Goal: Task Accomplishment & Management: Complete application form

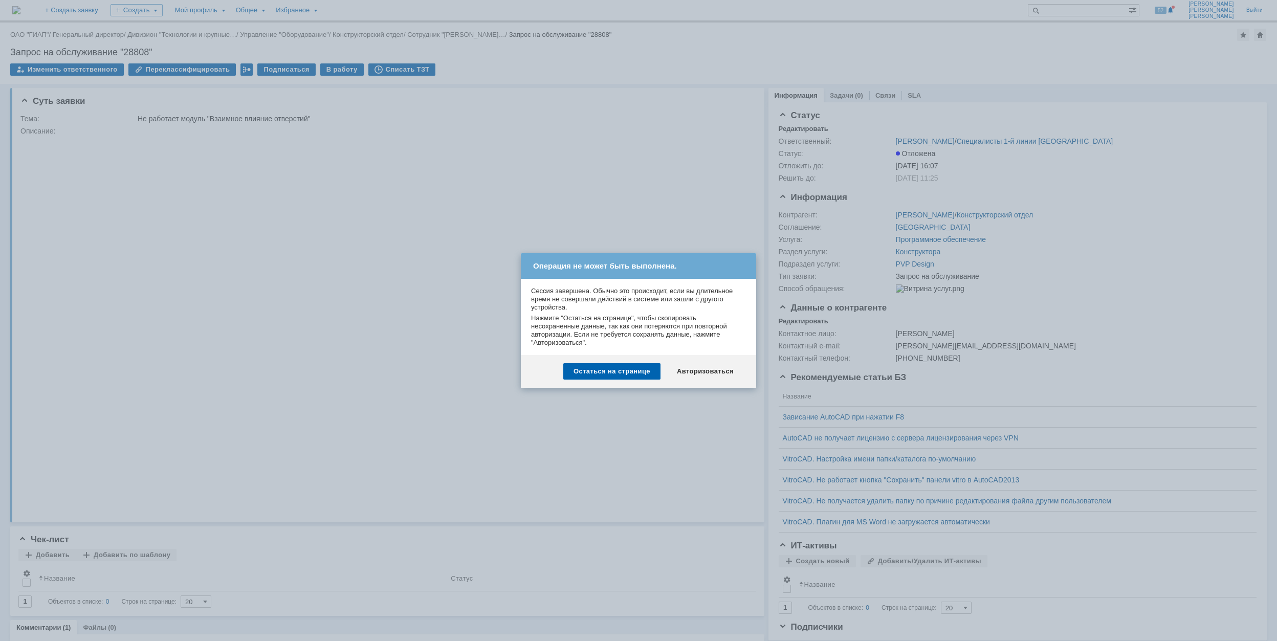
click at [706, 368] on div "Авторизоваться" at bounding box center [705, 371] width 77 height 16
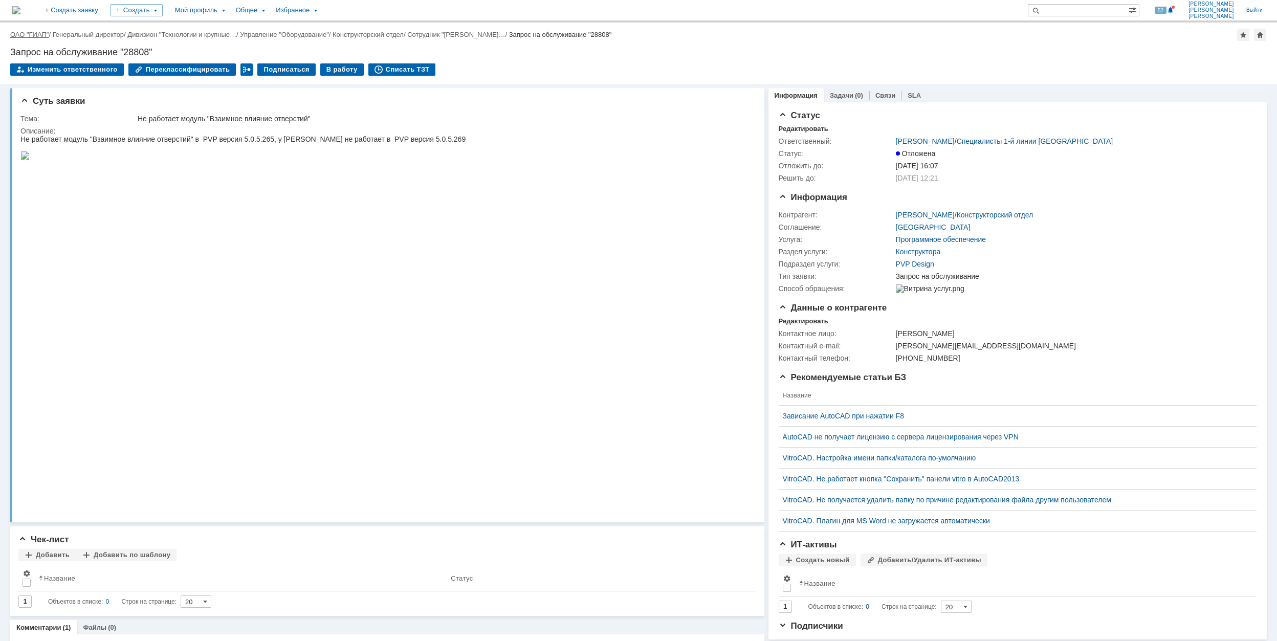
click at [25, 33] on link "ОАО "ГИАП"" at bounding box center [29, 35] width 38 height 8
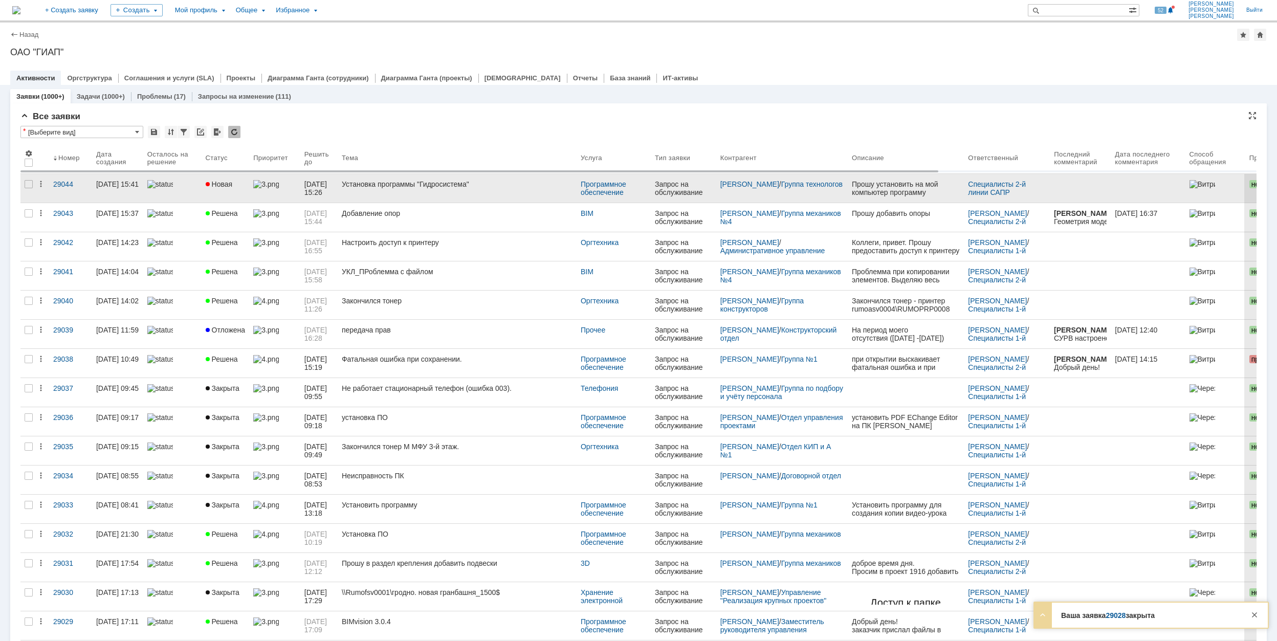
click at [517, 186] on div "Установка программы "Гидросистема"" at bounding box center [457, 184] width 231 height 8
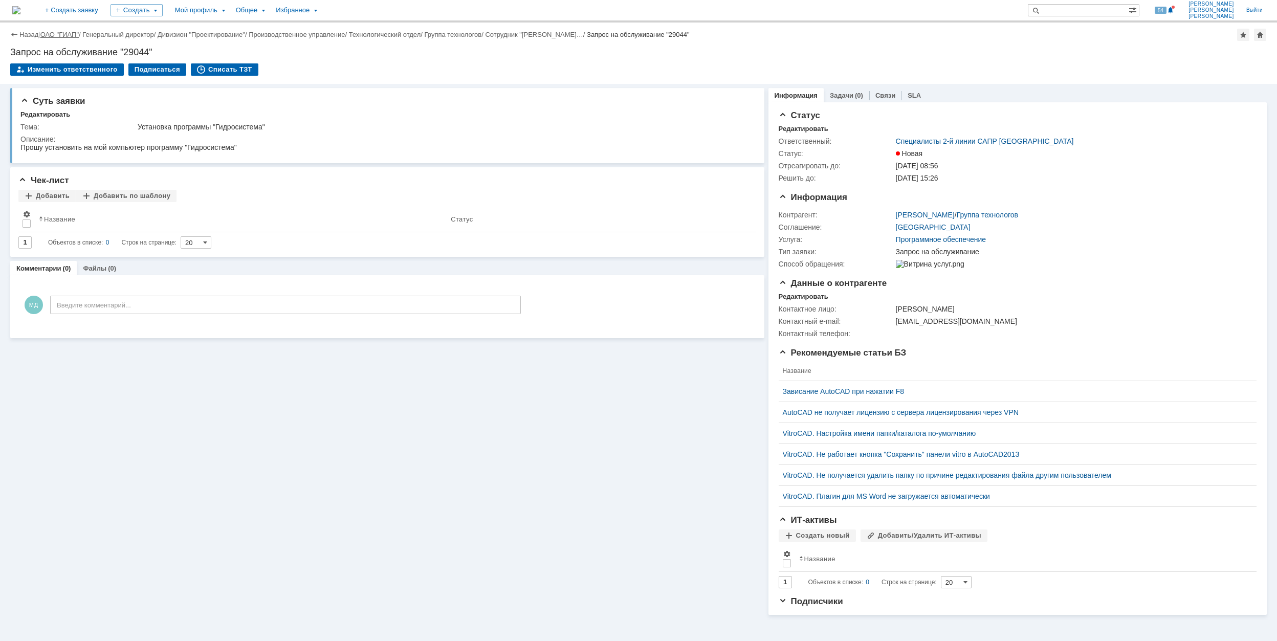
click at [70, 33] on link "ОАО "ГИАП"" at bounding box center [59, 35] width 38 height 8
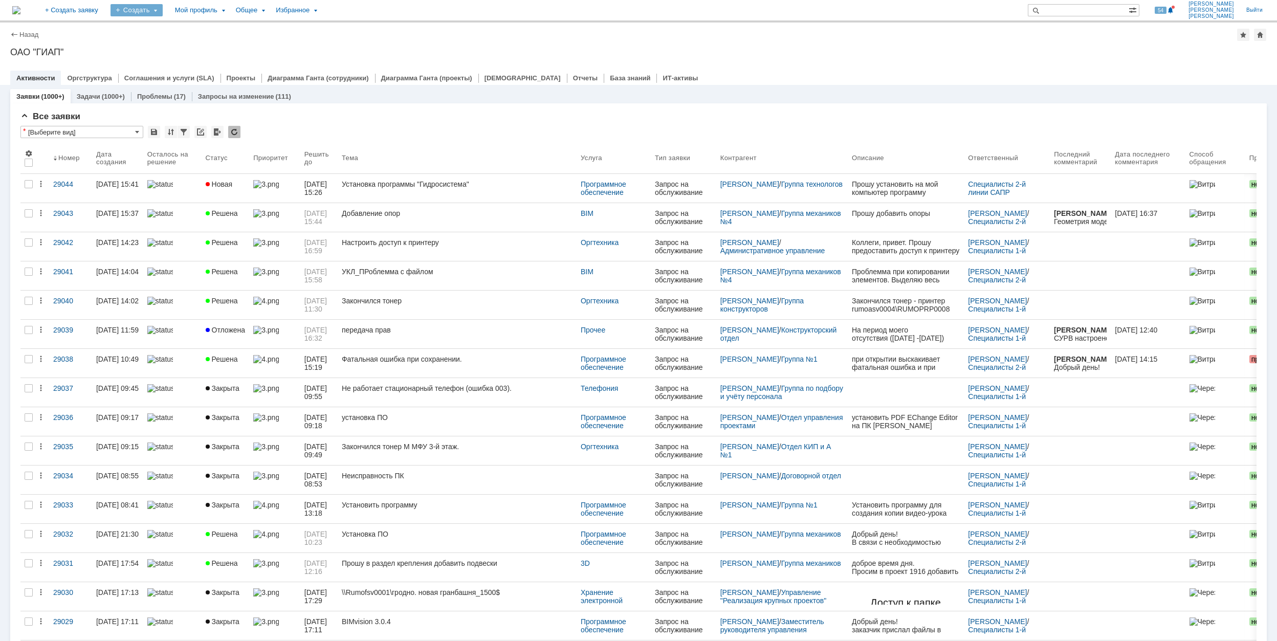
drag, startPoint x: 190, startPoint y: 6, endPoint x: 190, endPoint y: 15, distance: 9.2
click at [163, 7] on div "Создать" at bounding box center [136, 10] width 52 height 12
click at [190, 58] on link "Заявка" at bounding box center [152, 63] width 78 height 12
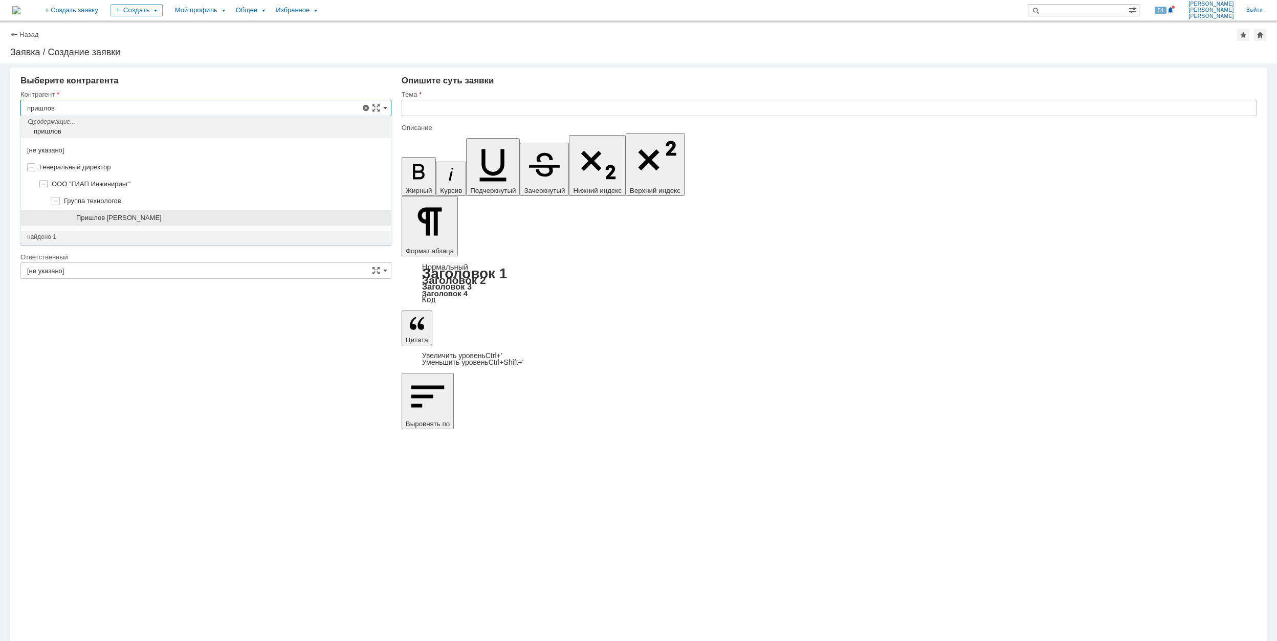
click at [197, 214] on div "Пришлов [PERSON_NAME]" at bounding box center [230, 218] width 308 height 8
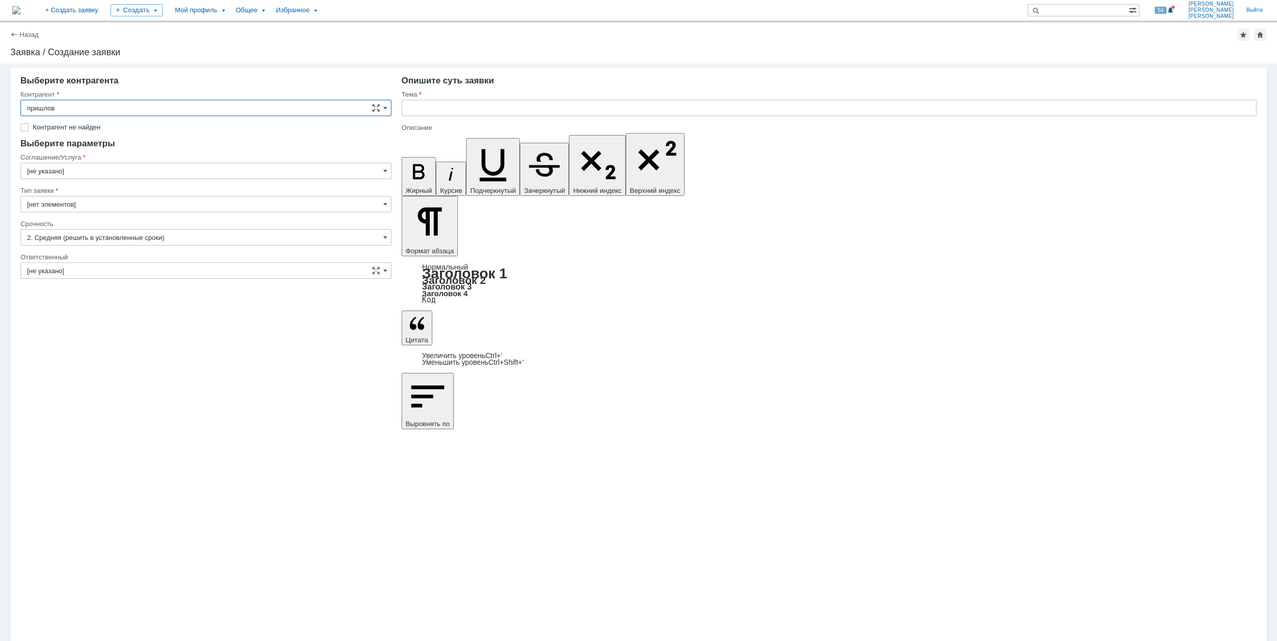
type input "Пришлов [PERSON_NAME]"
type input "[GEOGRAPHIC_DATA]"
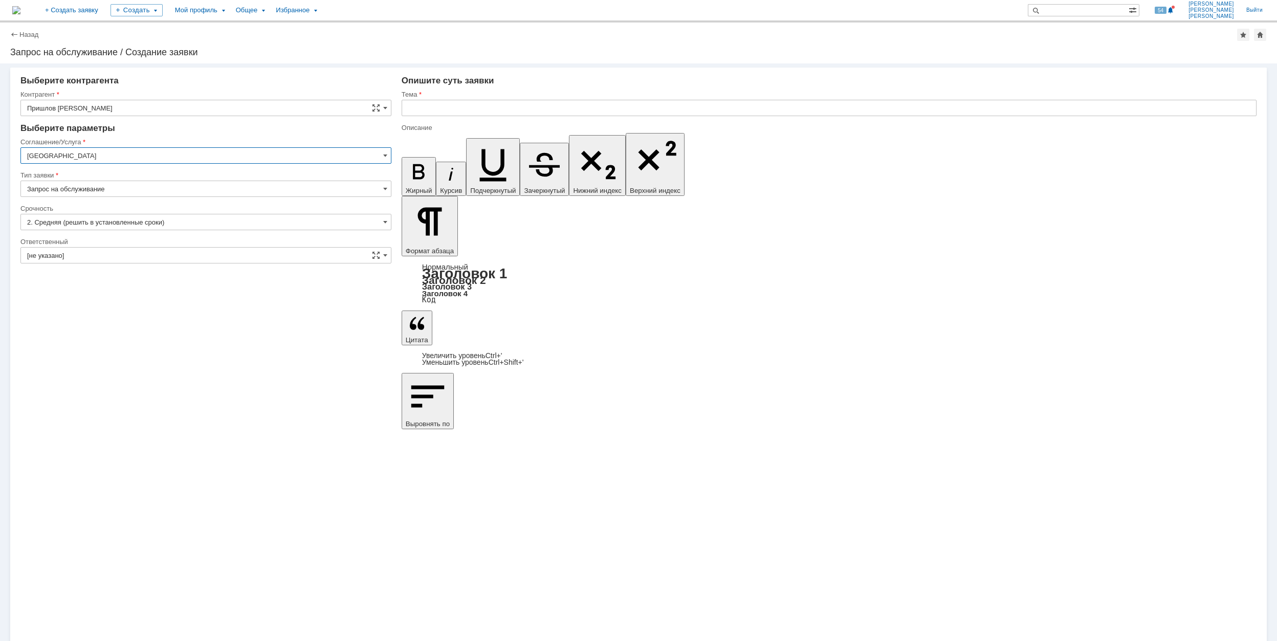
click at [94, 148] on input "[GEOGRAPHIC_DATA]" at bounding box center [205, 155] width 371 height 16
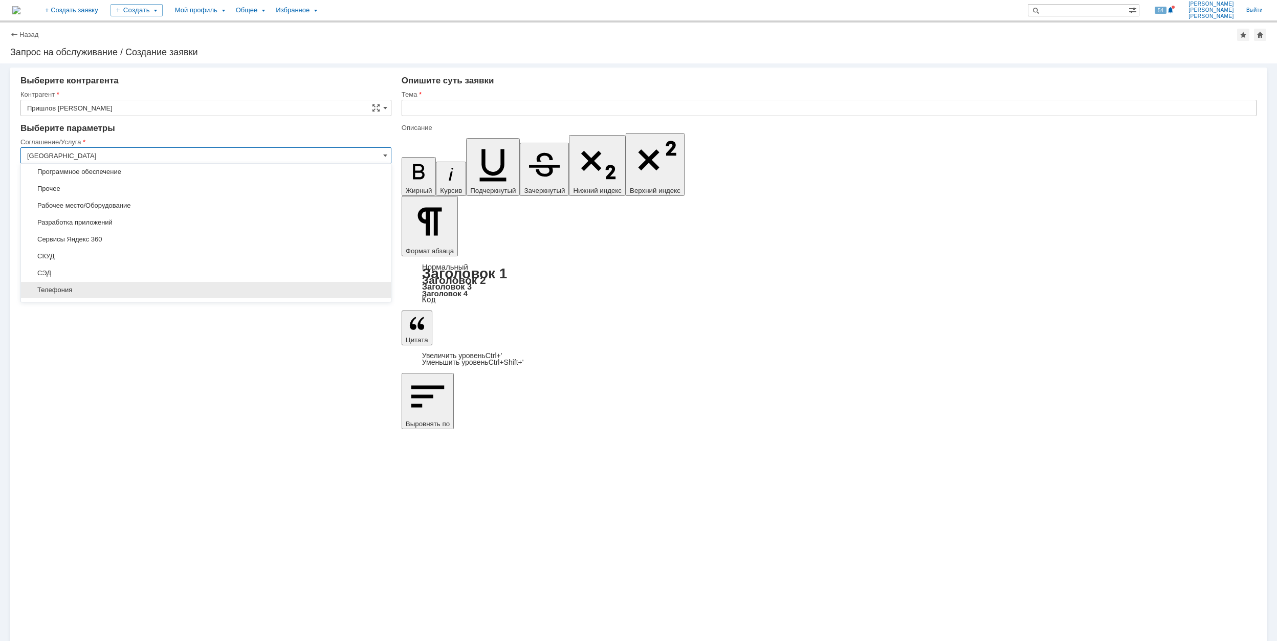
scroll to position [475, 0]
click at [185, 224] on span "Переговорные/Видеоконференции" at bounding box center [206, 223] width 358 height 8
type input "Переговорные/Видеоконференции"
click at [111, 219] on input "[не указано]" at bounding box center [205, 222] width 371 height 16
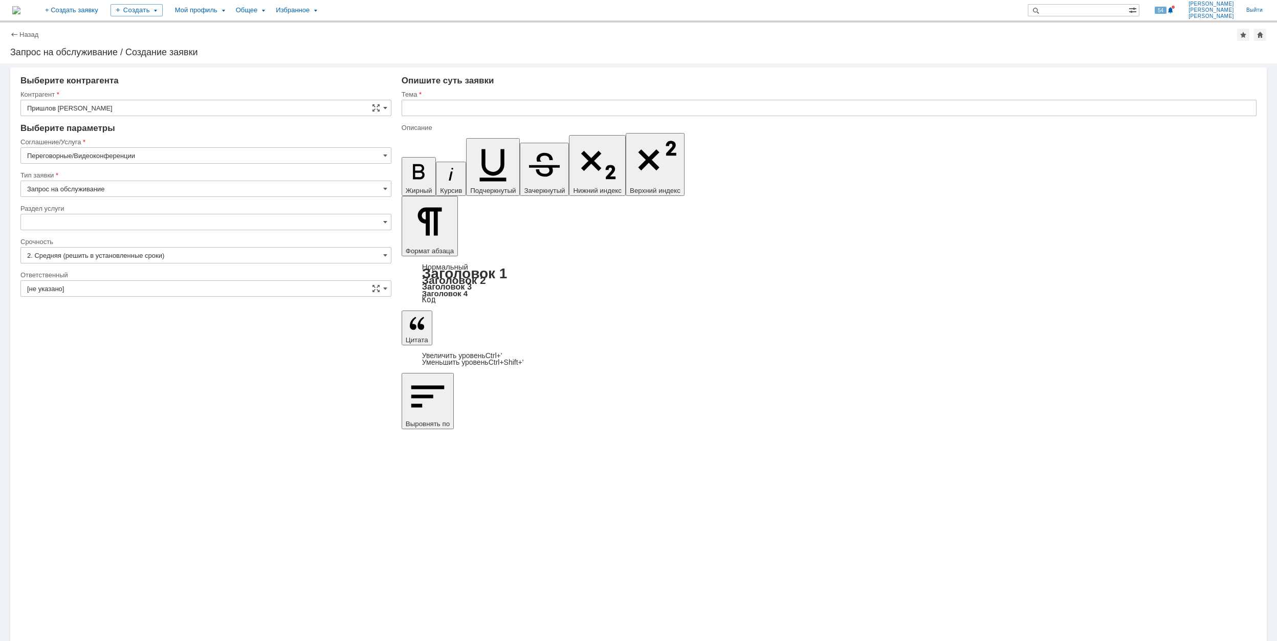
click at [131, 186] on input "Запрос на обслуживание" at bounding box center [205, 189] width 371 height 16
type input "[не указано]"
click at [123, 144] on div "Соглашение/Услуга" at bounding box center [204, 142] width 369 height 7
click at [119, 154] on input "Переговорные/Видеоконференции" at bounding box center [205, 155] width 371 height 16
type input "Запрос на обслуживание"
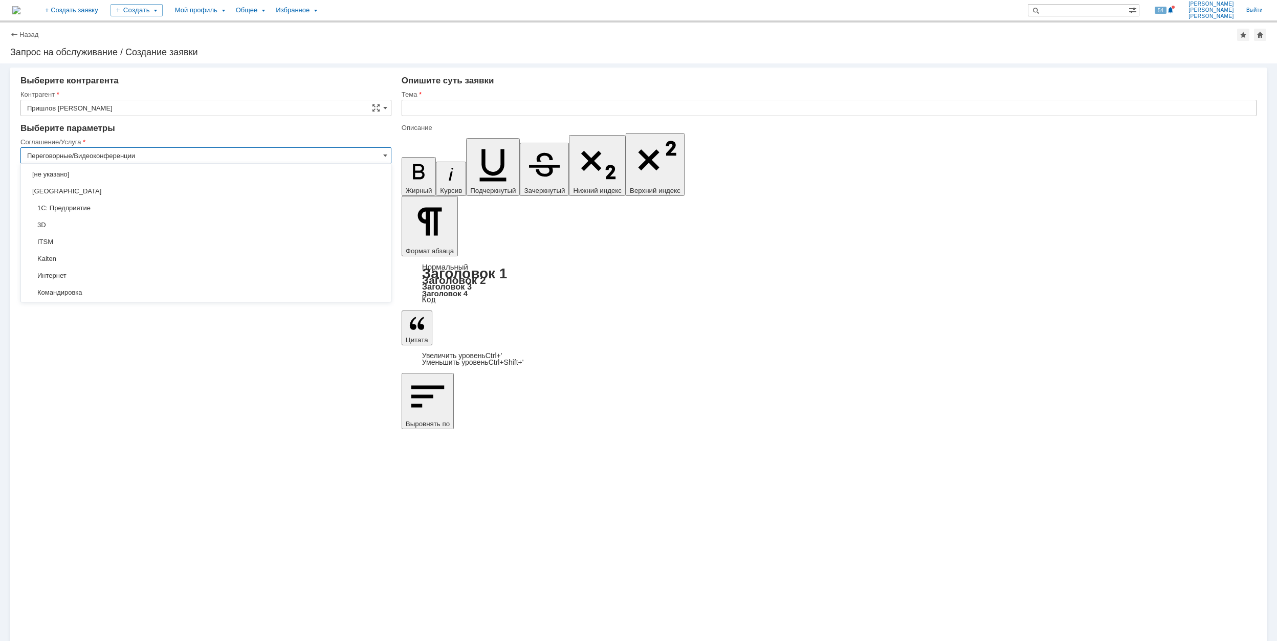
scroll to position [530, 0]
click at [202, 222] on span "Рабочее место/Оборудование" at bounding box center [206, 218] width 358 height 8
type input "Рабочее место/Оборудование"
click at [72, 214] on input "[не указано]" at bounding box center [205, 222] width 371 height 16
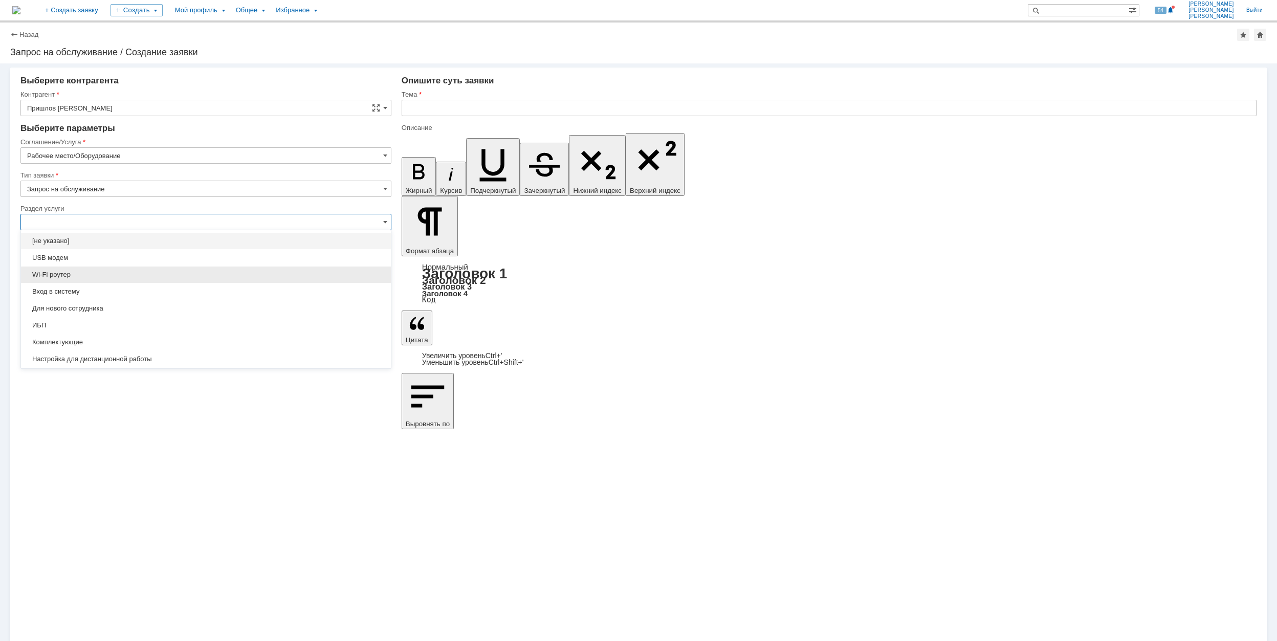
scroll to position [68, 0]
click at [170, 275] on span "Комплектующие" at bounding box center [206, 274] width 358 height 8
type input "Комплектующие"
click at [136, 257] on input "[не указано]" at bounding box center [205, 255] width 371 height 16
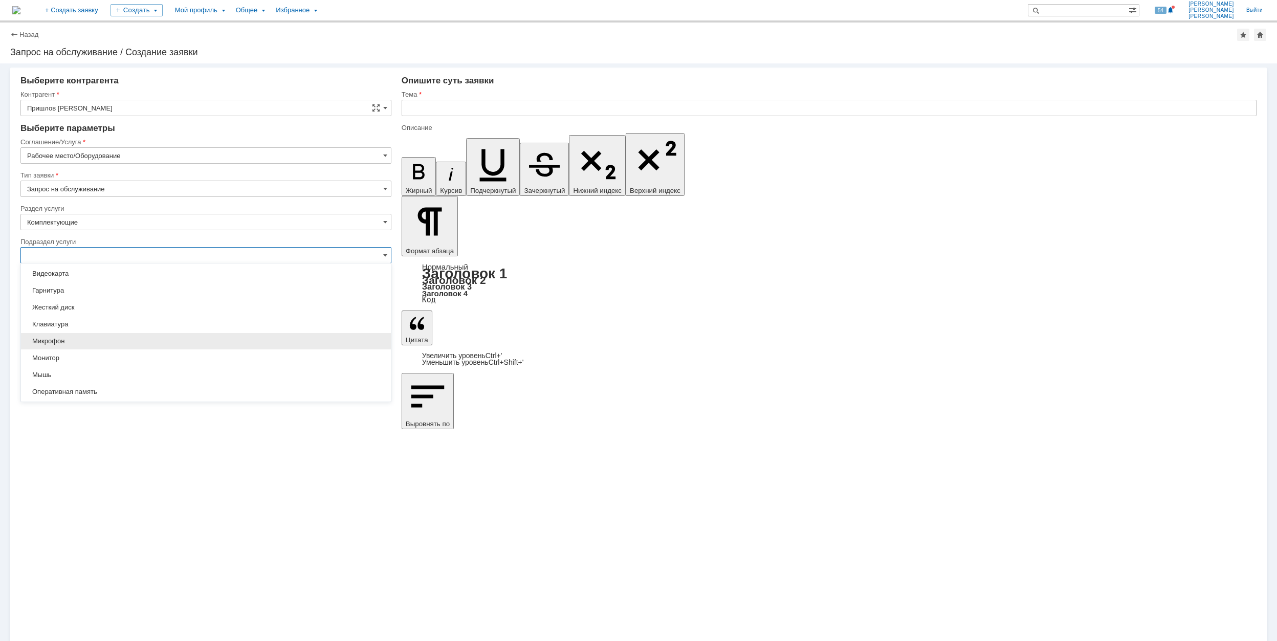
click at [159, 338] on div "Микрофон" at bounding box center [206, 341] width 370 height 16
type input "Микрофон"
click at [58, 293] on input "[не указано]" at bounding box center [205, 288] width 371 height 16
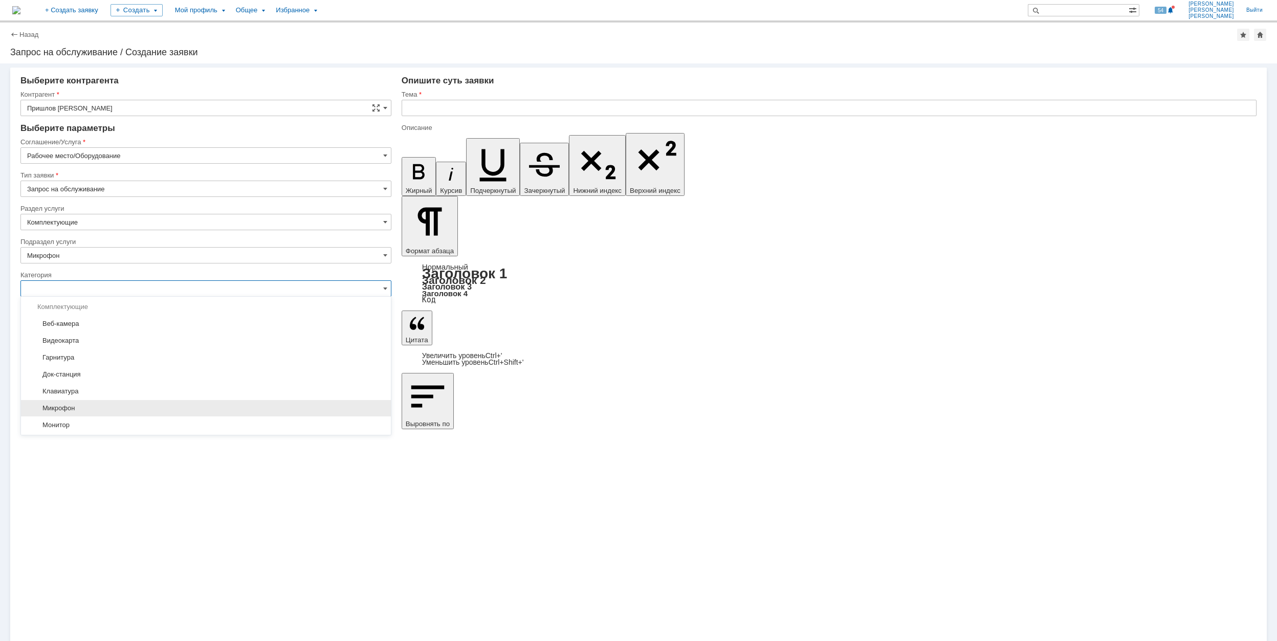
click at [140, 407] on span "Микрофон" at bounding box center [206, 408] width 358 height 8
type input "Микрофон"
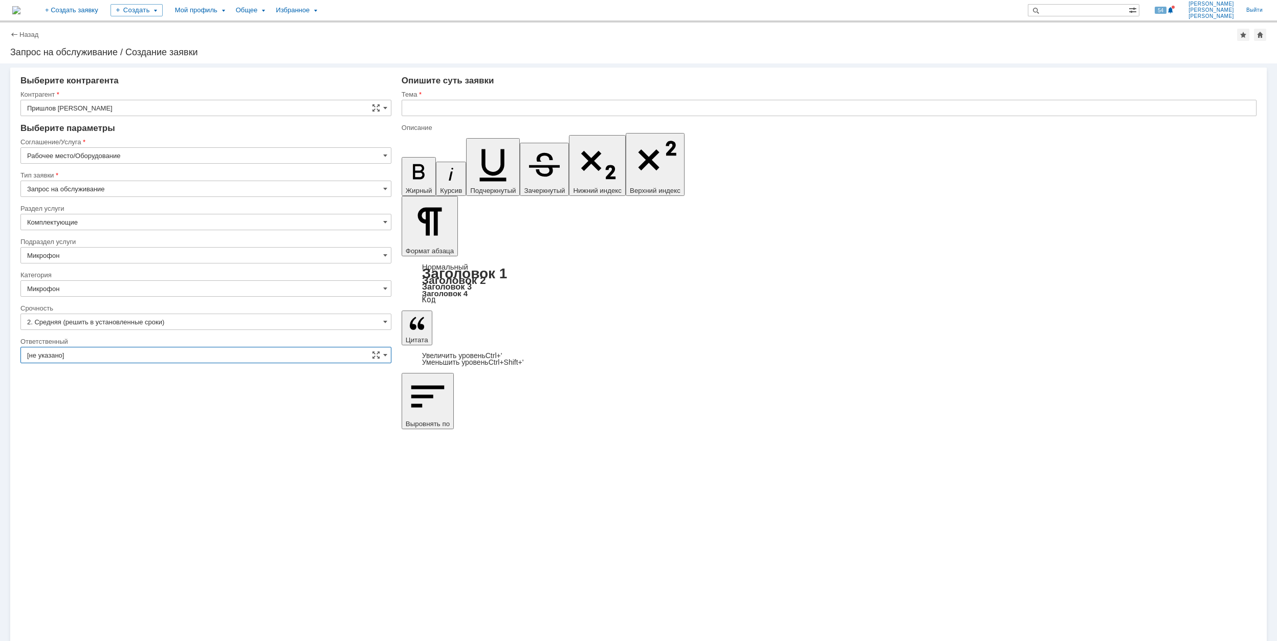
click at [131, 351] on input "[не указано]" at bounding box center [205, 355] width 371 height 16
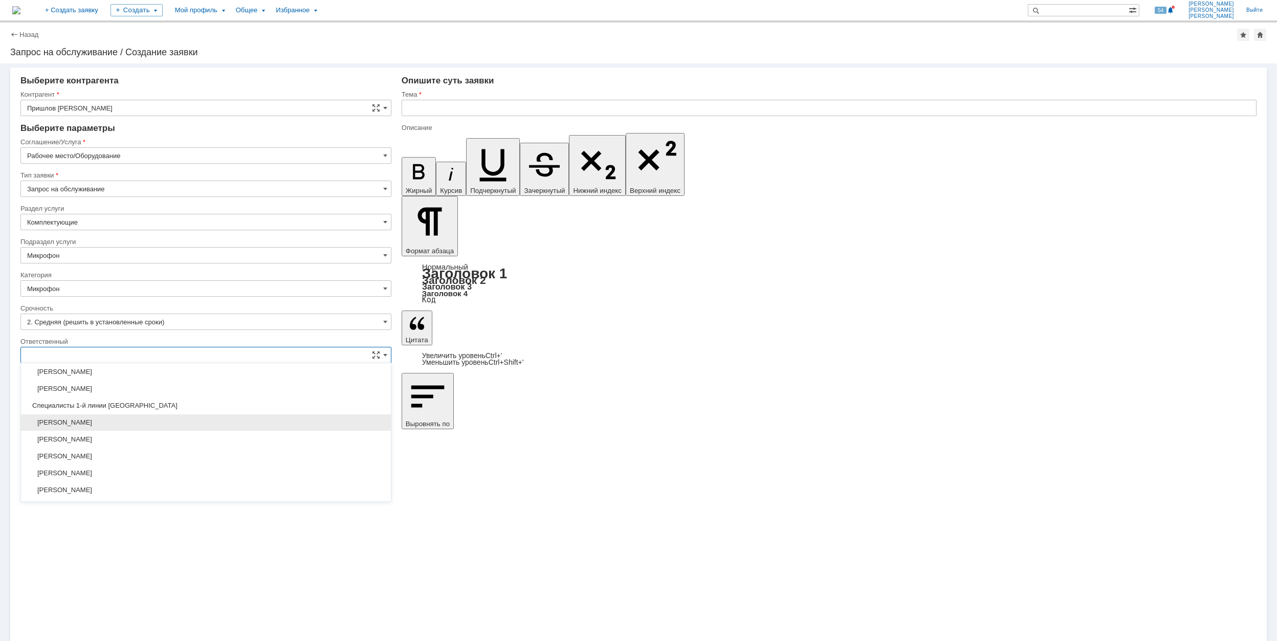
scroll to position [273, 0]
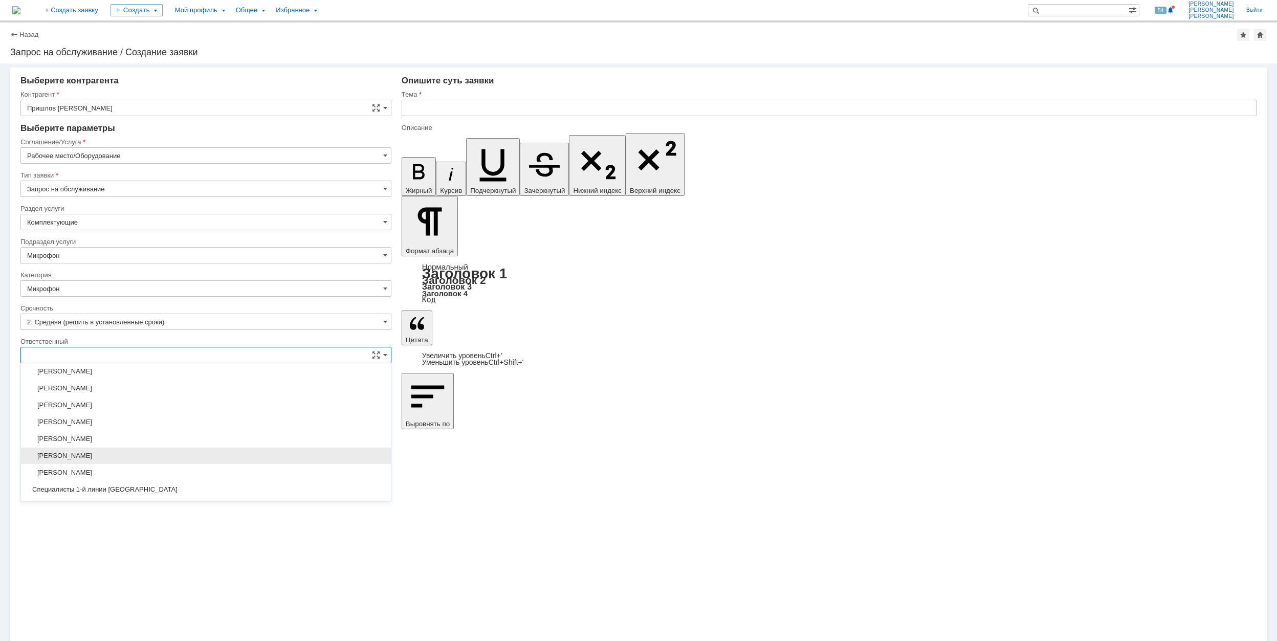
click at [193, 455] on span "[PERSON_NAME]" at bounding box center [206, 456] width 358 height 8
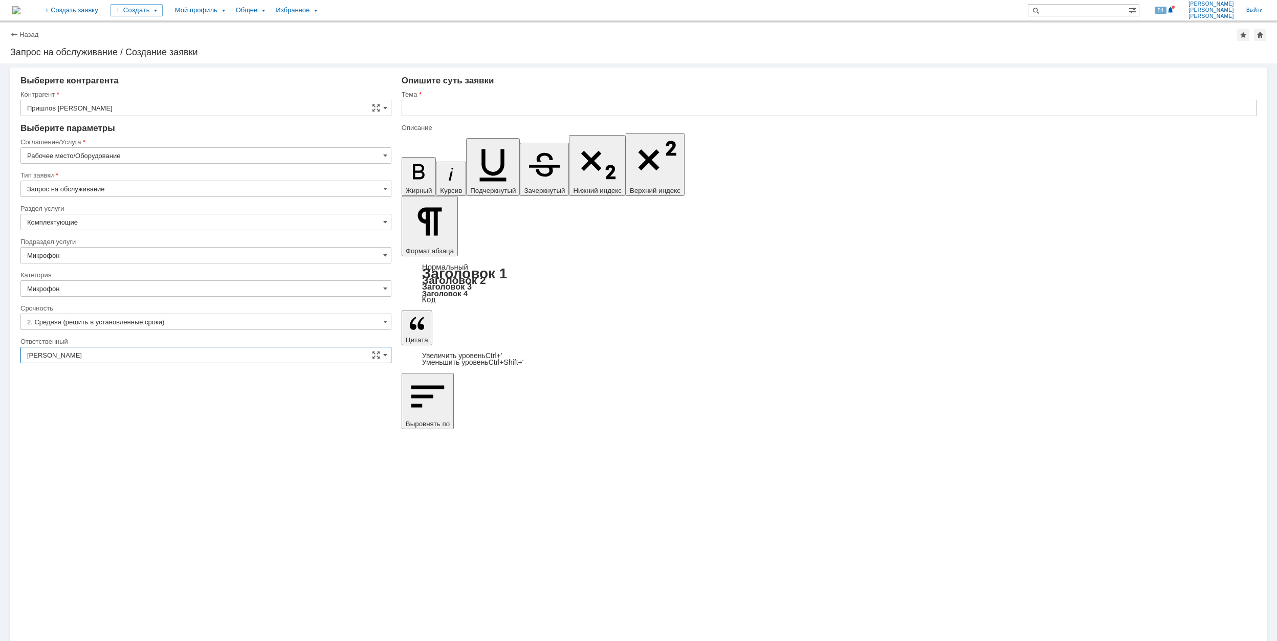
type input "[PERSON_NAME]"
click at [443, 108] on input "text" at bounding box center [829, 108] width 855 height 16
type input "Не работает микрофон"
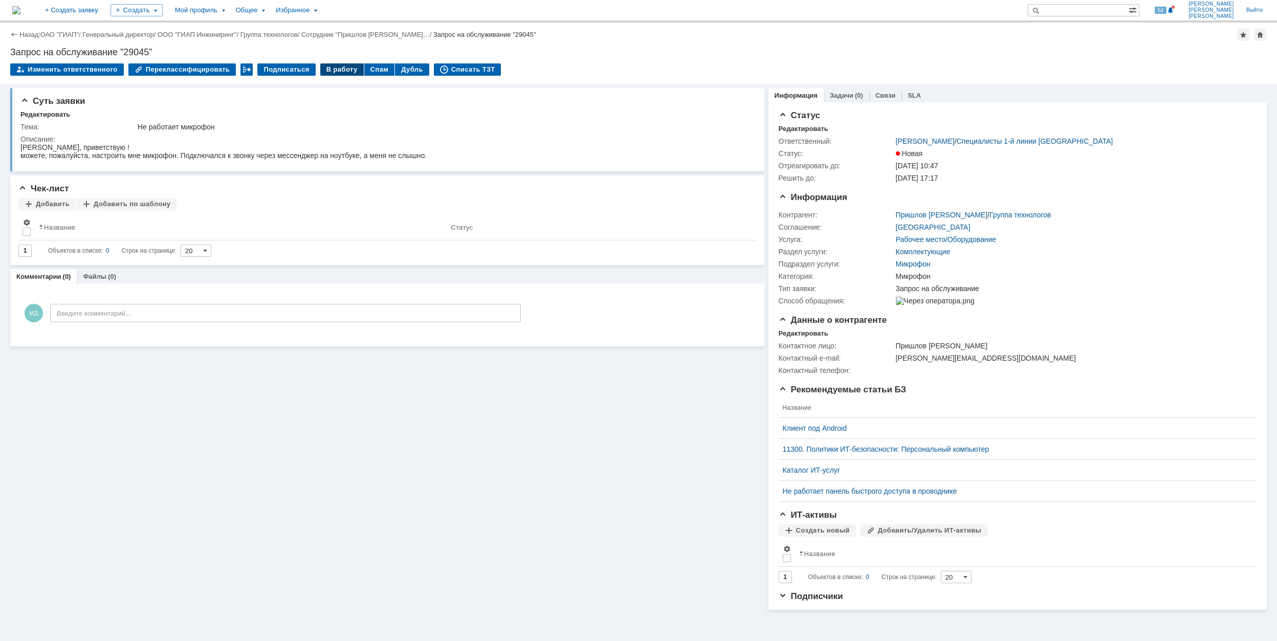
click at [322, 67] on div "В работу" at bounding box center [341, 69] width 43 height 12
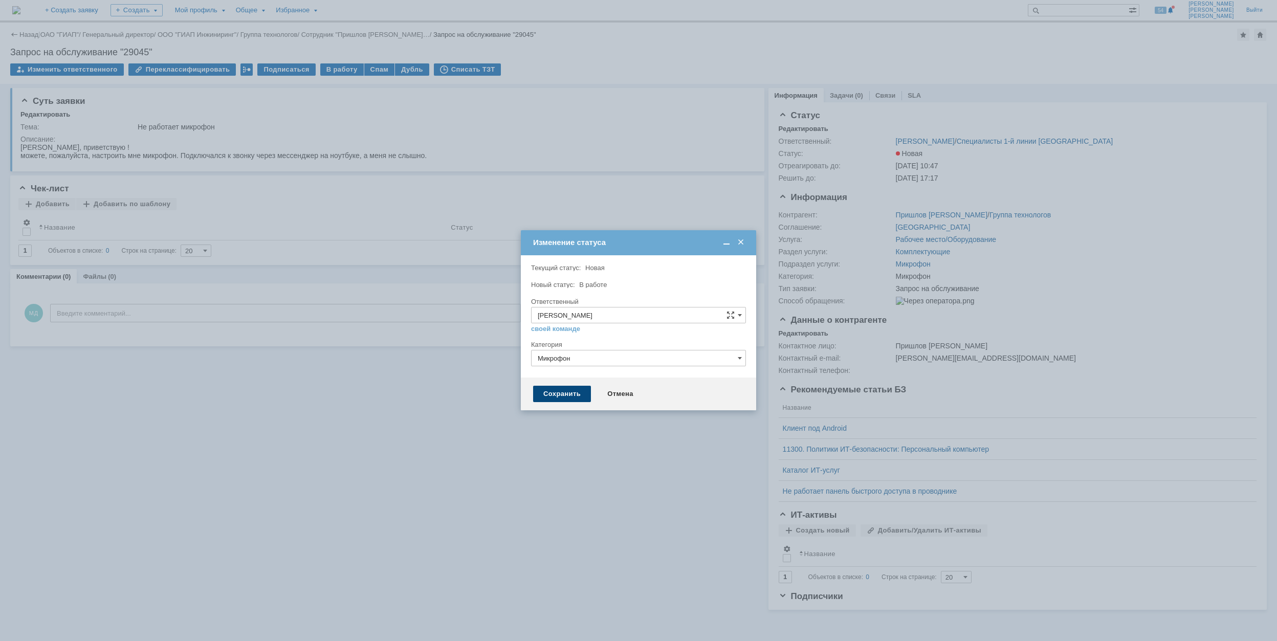
click at [564, 395] on div "Сохранить" at bounding box center [562, 394] width 58 height 16
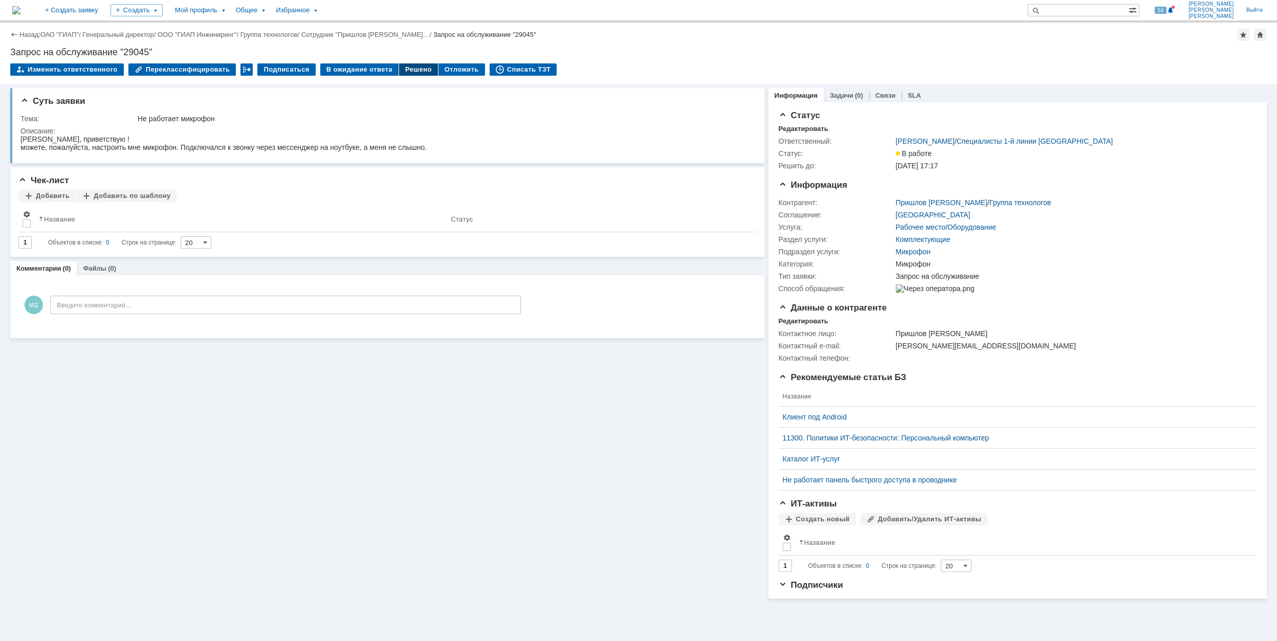
drag, startPoint x: 410, startPoint y: 67, endPoint x: 410, endPoint y: 75, distance: 8.2
click at [410, 68] on div "Решено" at bounding box center [418, 69] width 39 height 12
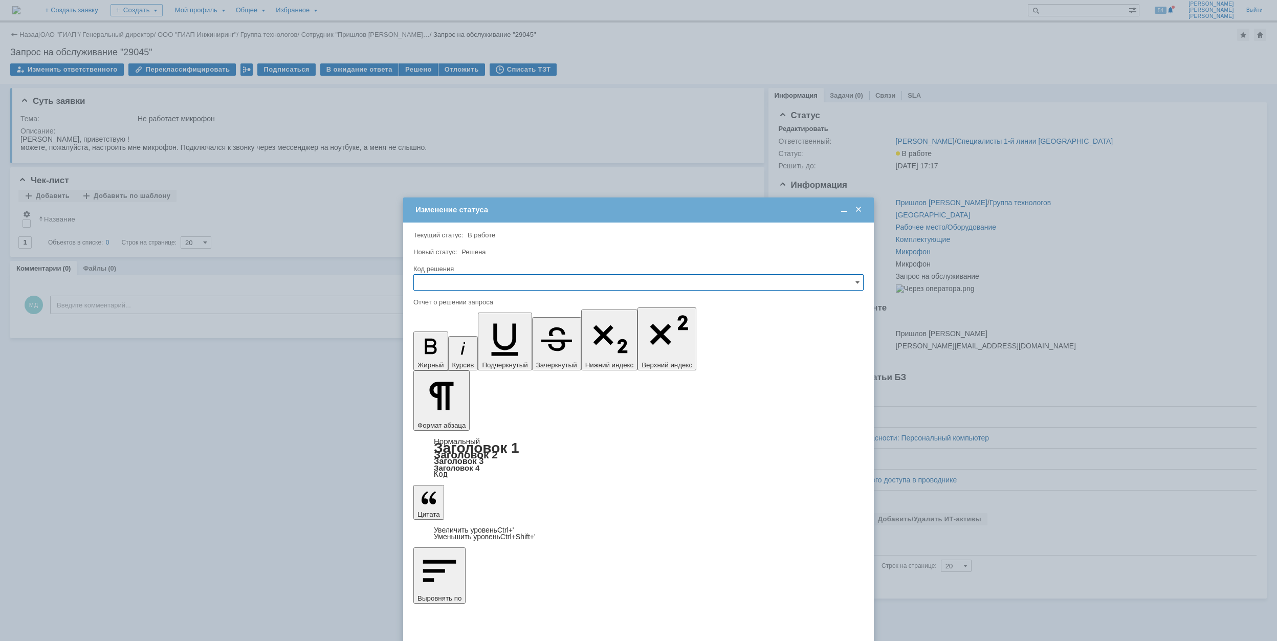
click at [543, 290] on input "text" at bounding box center [638, 282] width 450 height 16
click at [485, 351] on span "Решено" at bounding box center [638, 352] width 437 height 8
type input "Решено"
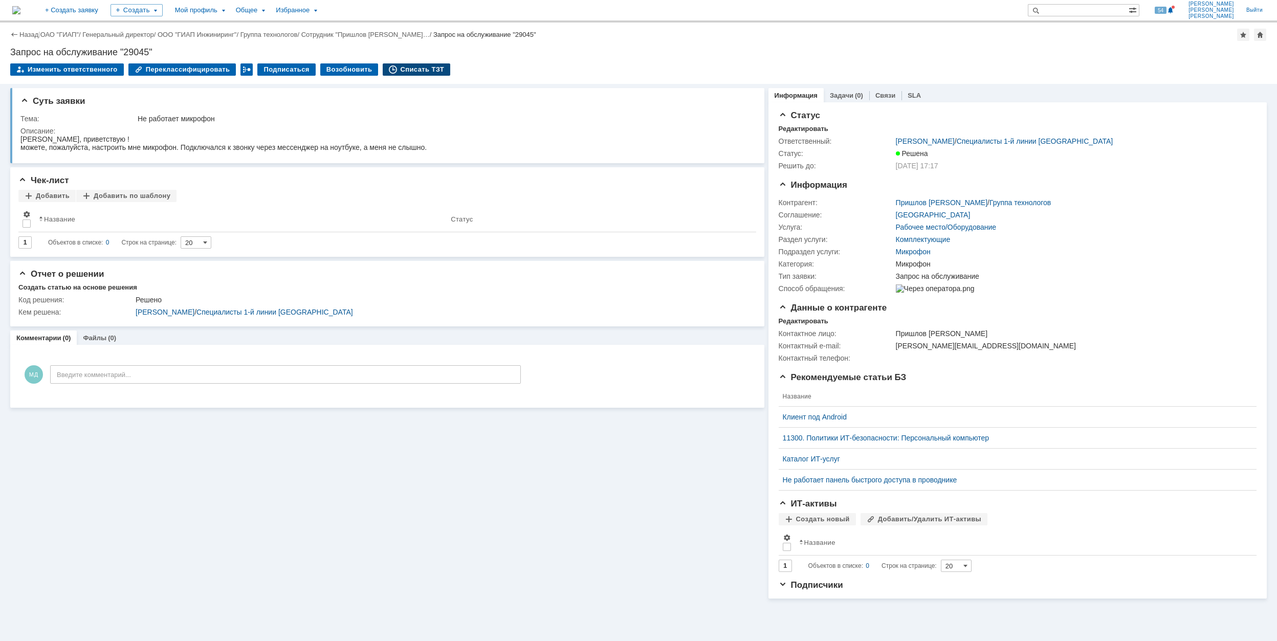
click at [404, 71] on div "Списать ТЗТ" at bounding box center [417, 69] width 68 height 12
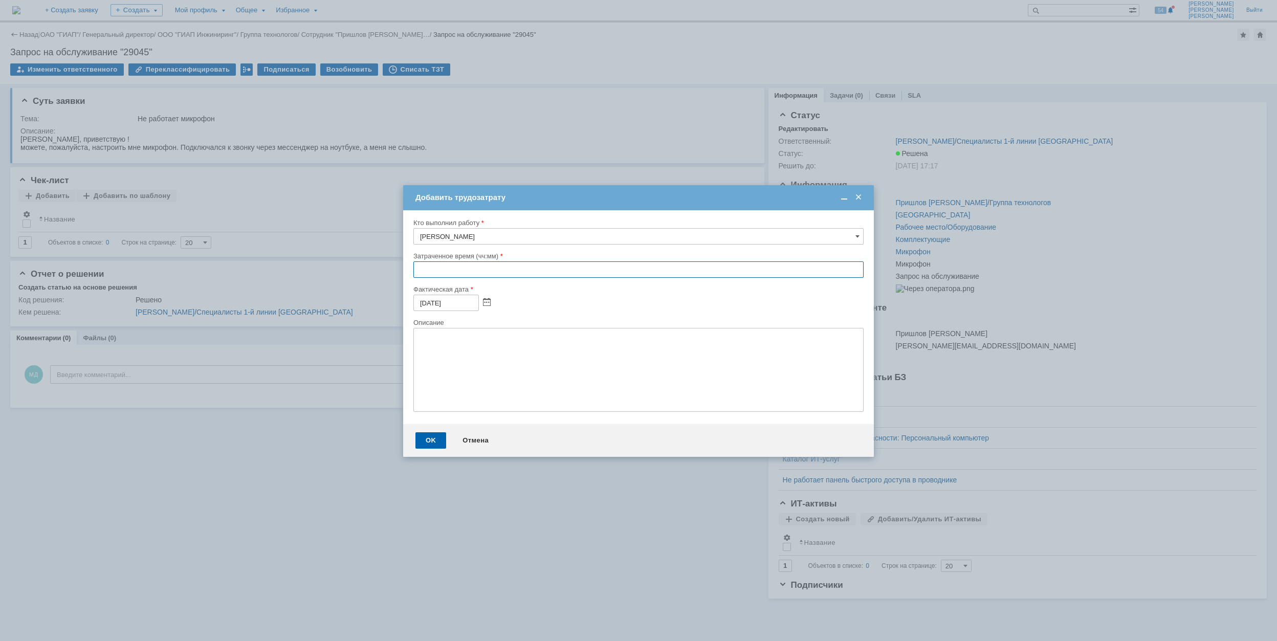
click at [418, 267] on input "text" at bounding box center [638, 269] width 450 height 16
type input "00:30"
click at [431, 438] on div "OK" at bounding box center [430, 440] width 31 height 16
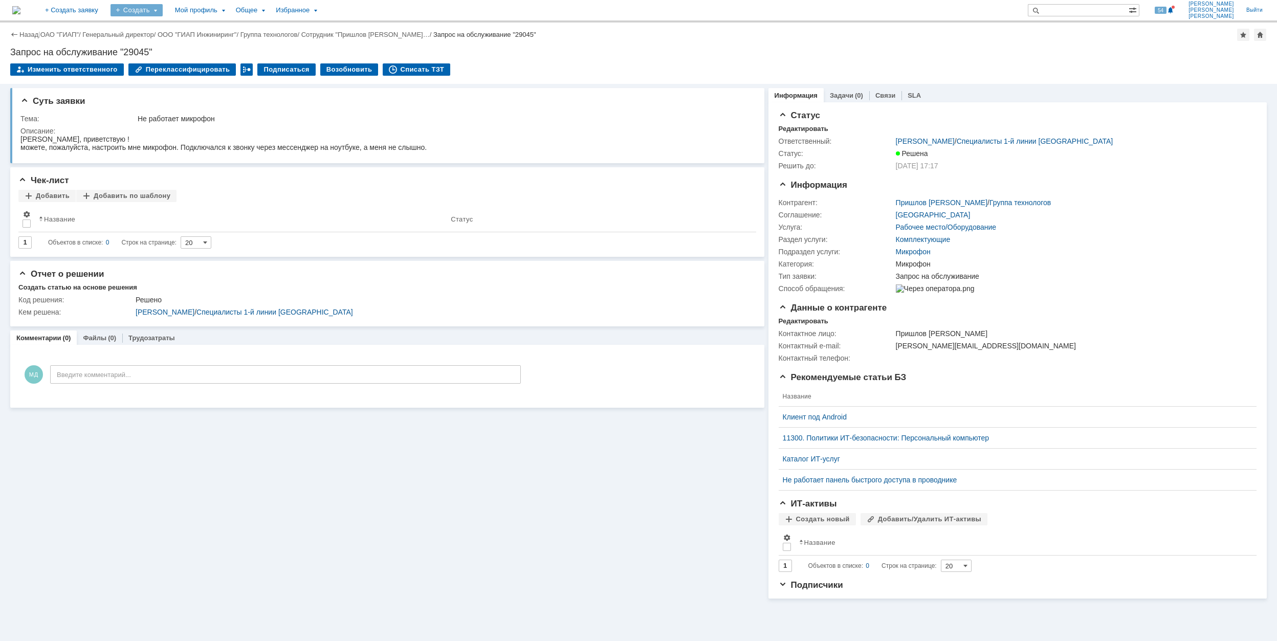
click at [163, 13] on div "Создать" at bounding box center [136, 10] width 52 height 12
click at [190, 57] on link "Заявка" at bounding box center [152, 63] width 78 height 12
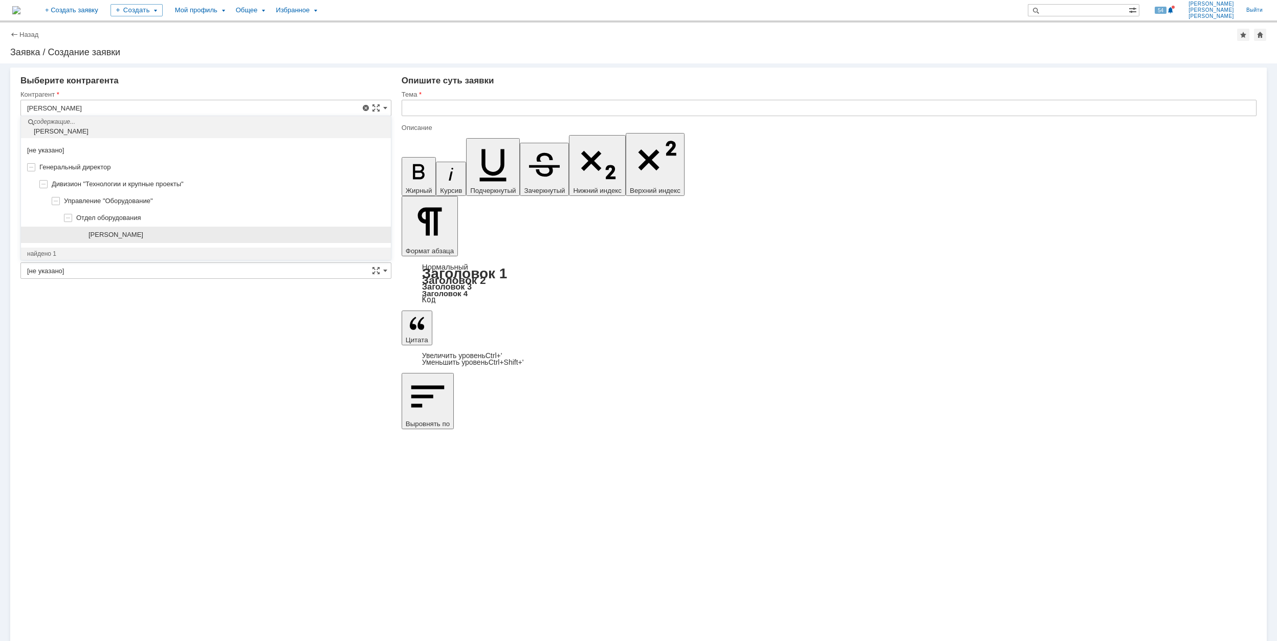
click at [159, 230] on div "[PERSON_NAME]" at bounding box center [206, 235] width 370 height 17
type input "[PERSON_NAME]"
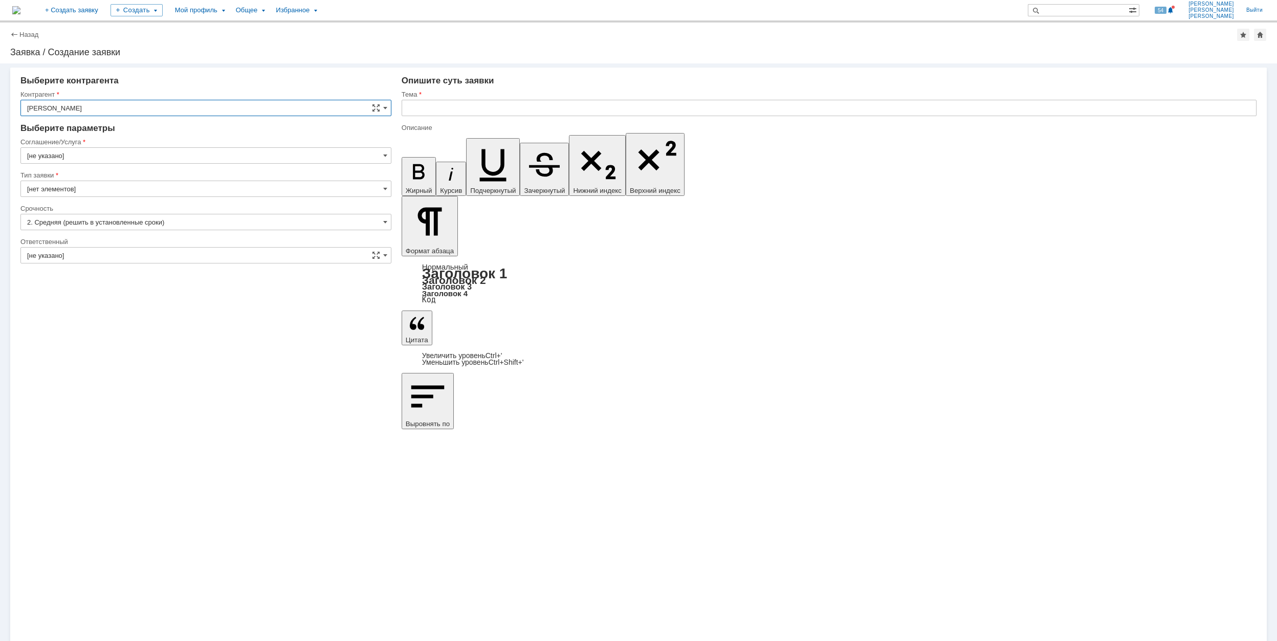
type input "[GEOGRAPHIC_DATA]"
click at [140, 159] on input "[GEOGRAPHIC_DATA]" at bounding box center [205, 155] width 371 height 16
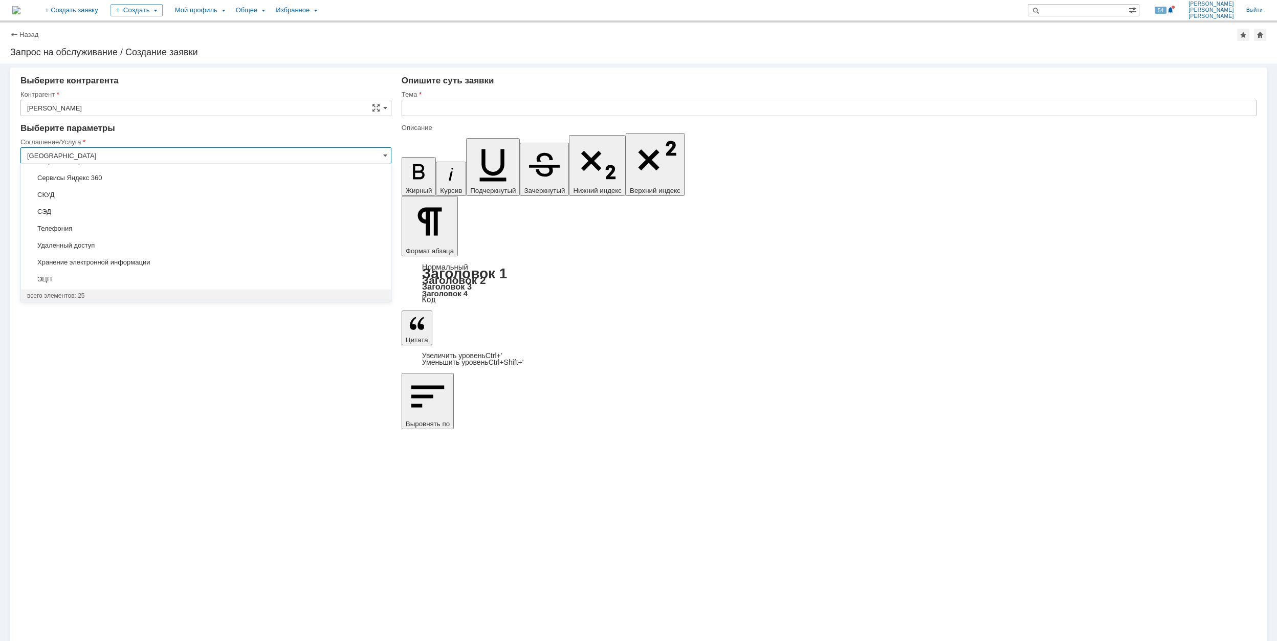
scroll to position [304, 0]
drag, startPoint x: 174, startPoint y: 281, endPoint x: 162, endPoint y: 267, distance: 18.1
click at [172, 280] on span "Хранение электронной информации" at bounding box center [206, 276] width 358 height 8
type input "Хранение электронной информации"
click at [95, 216] on input "[не указано]" at bounding box center [205, 222] width 371 height 16
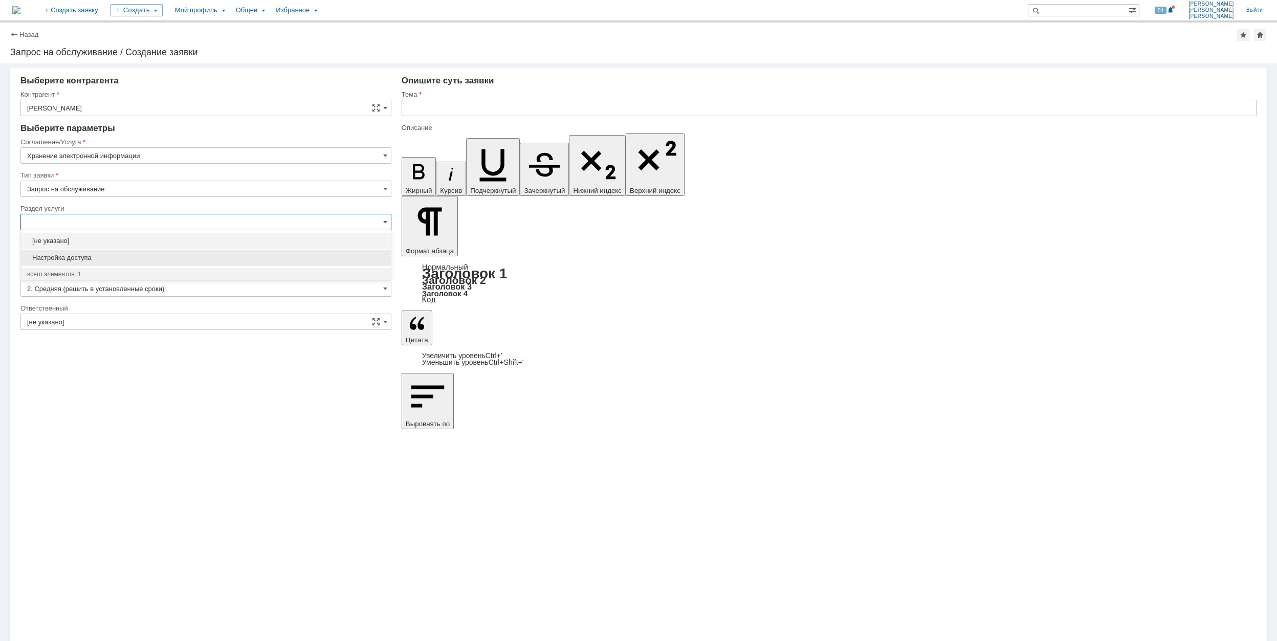
click at [151, 252] on div "Настройка доступа" at bounding box center [206, 258] width 370 height 16
type input "Настройка доступа"
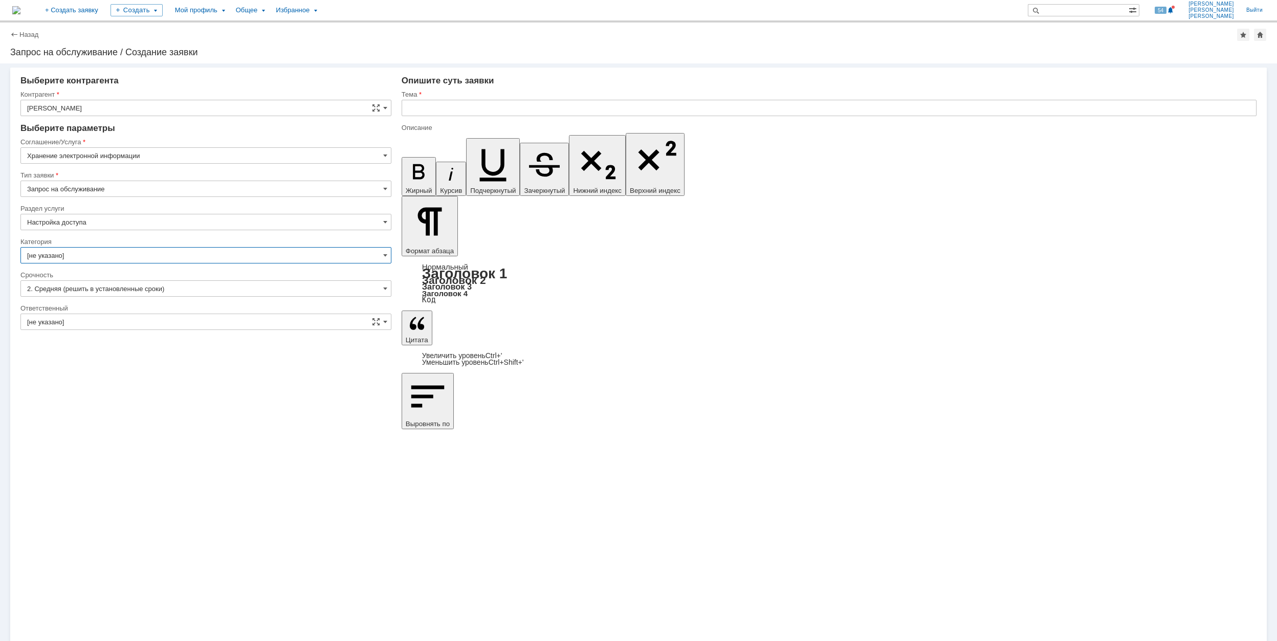
click at [150, 252] on input "[не указано]" at bounding box center [205, 255] width 371 height 16
type input "Настройка доступа"
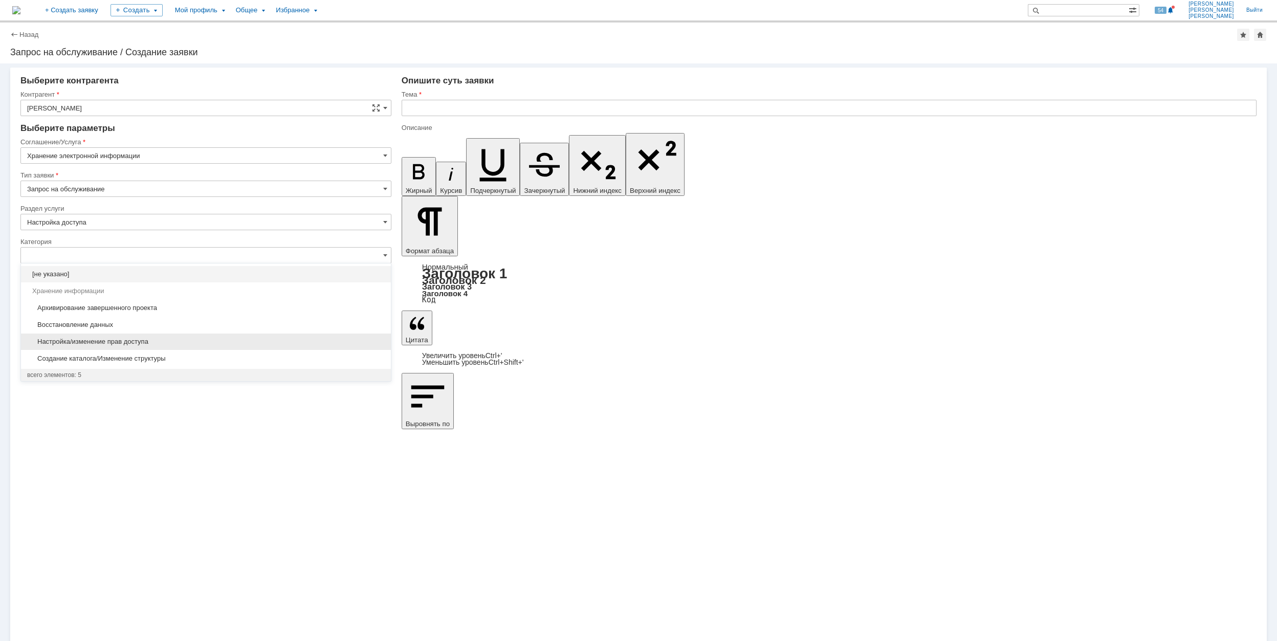
click at [156, 340] on span "Настройка/изменение прав доступа" at bounding box center [206, 342] width 358 height 8
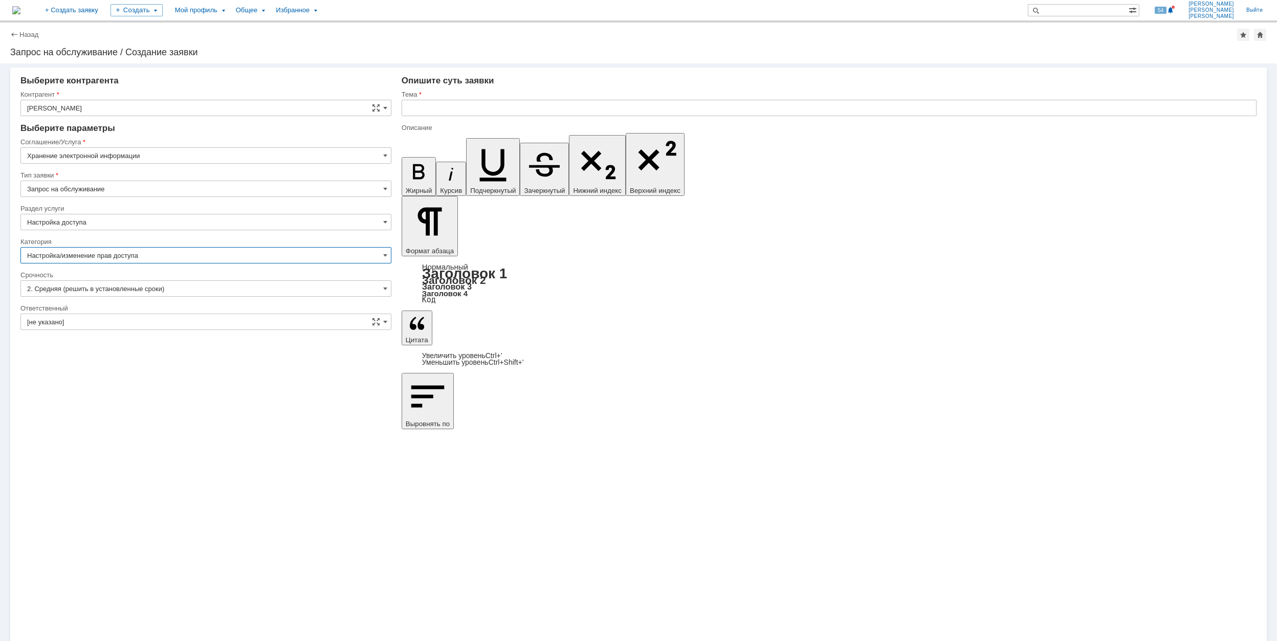
type input "Настройка/изменение прав доступа"
click at [179, 315] on input "[не указано]" at bounding box center [205, 322] width 371 height 16
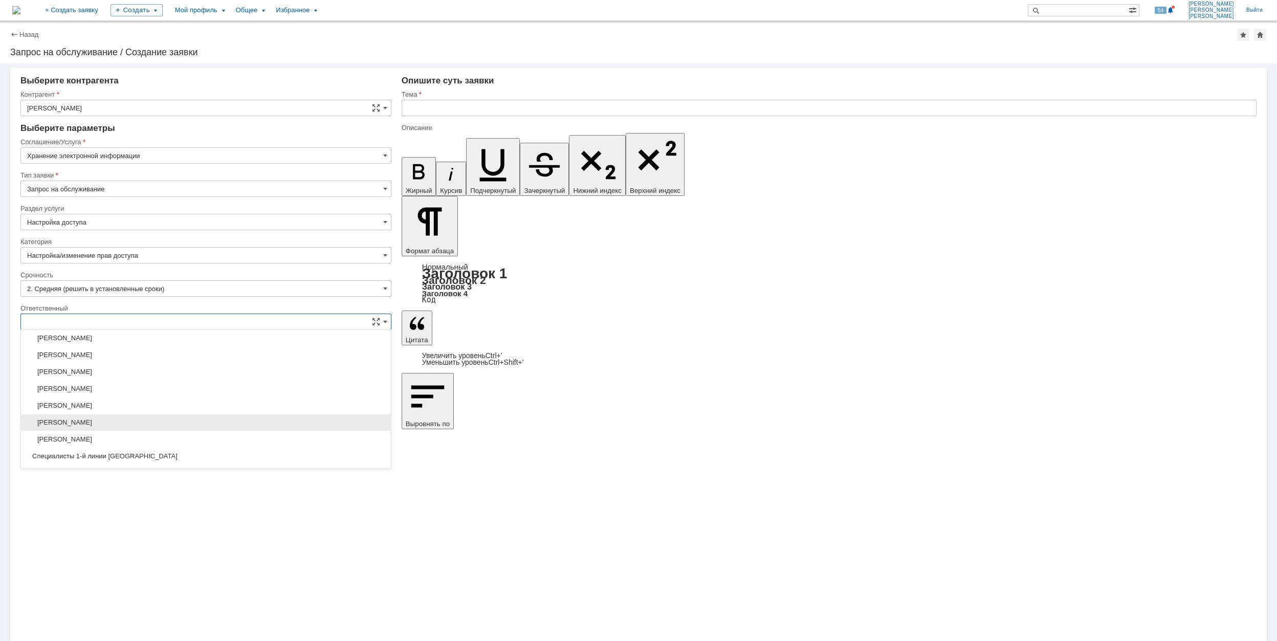
click at [219, 421] on div "[PERSON_NAME]" at bounding box center [206, 422] width 370 height 16
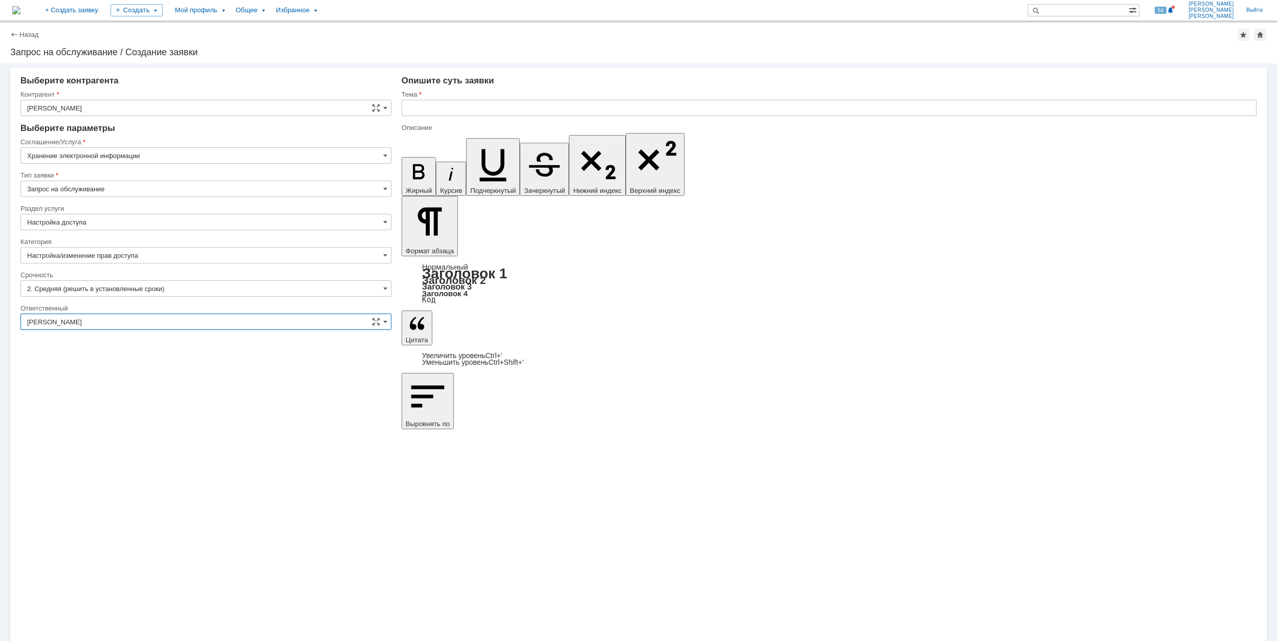
type input "[PERSON_NAME]"
click at [484, 107] on input "text" at bounding box center [829, 108] width 855 height 16
type input "\\Rumofsv0001\2073_п-25поставка_внутренних_устройств_и_катализатора_кса601апати…"
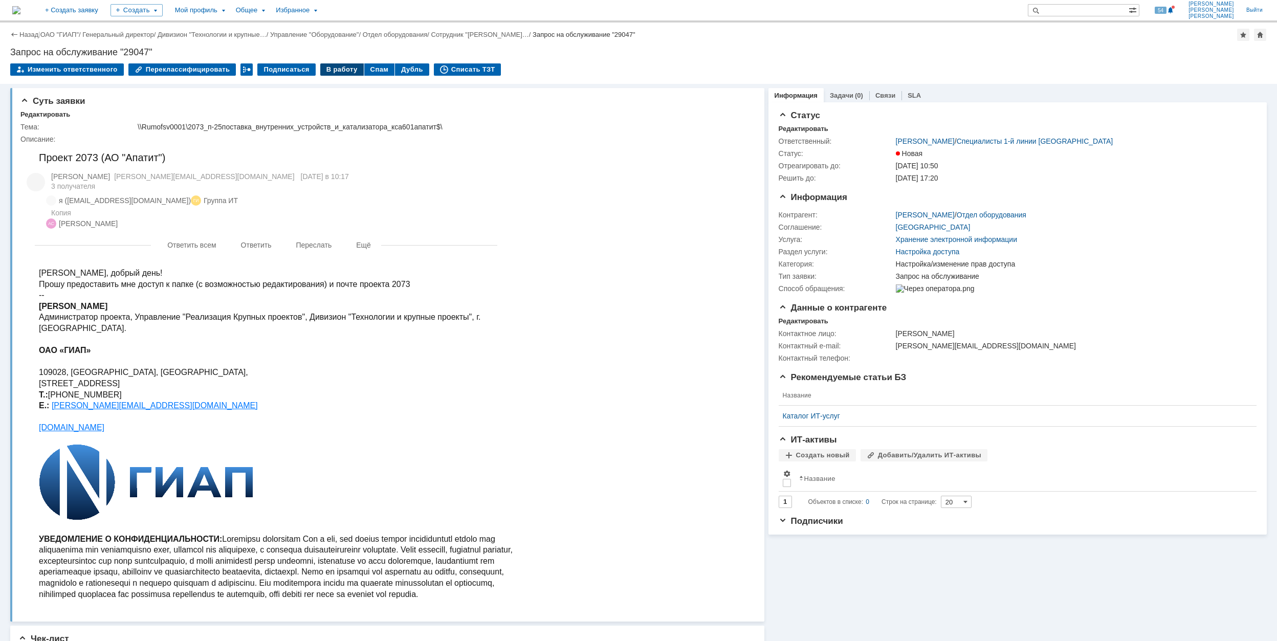
click at [329, 69] on div "В работу" at bounding box center [341, 69] width 43 height 12
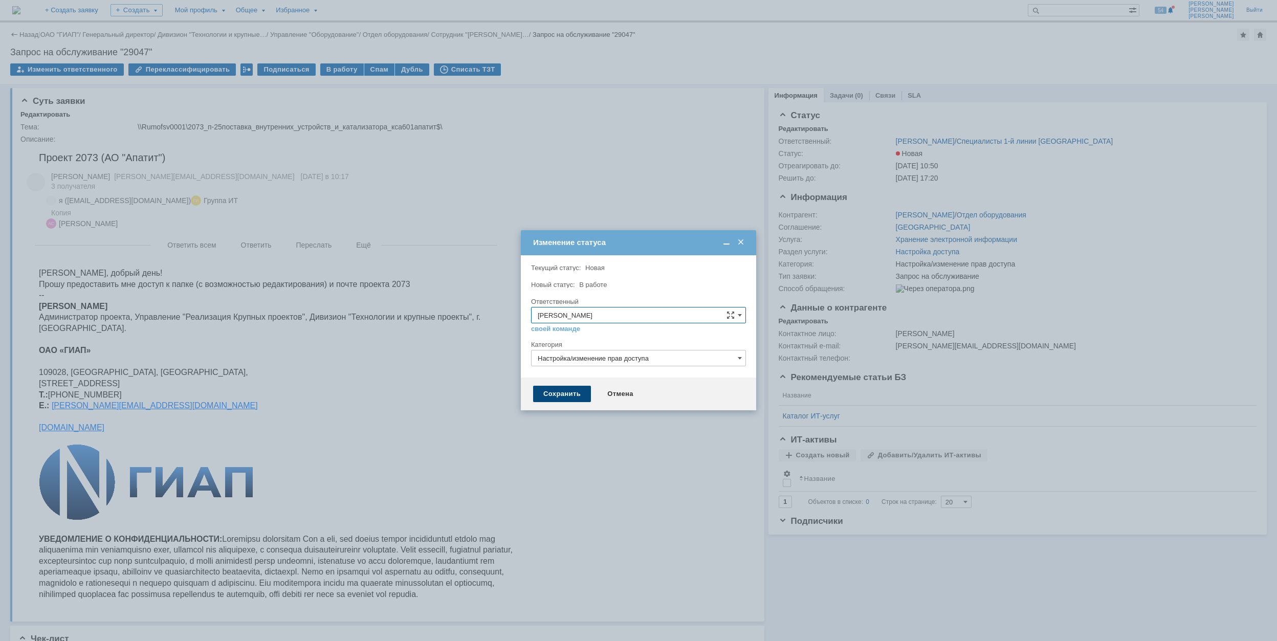
click at [561, 395] on div "Сохранить" at bounding box center [562, 394] width 58 height 16
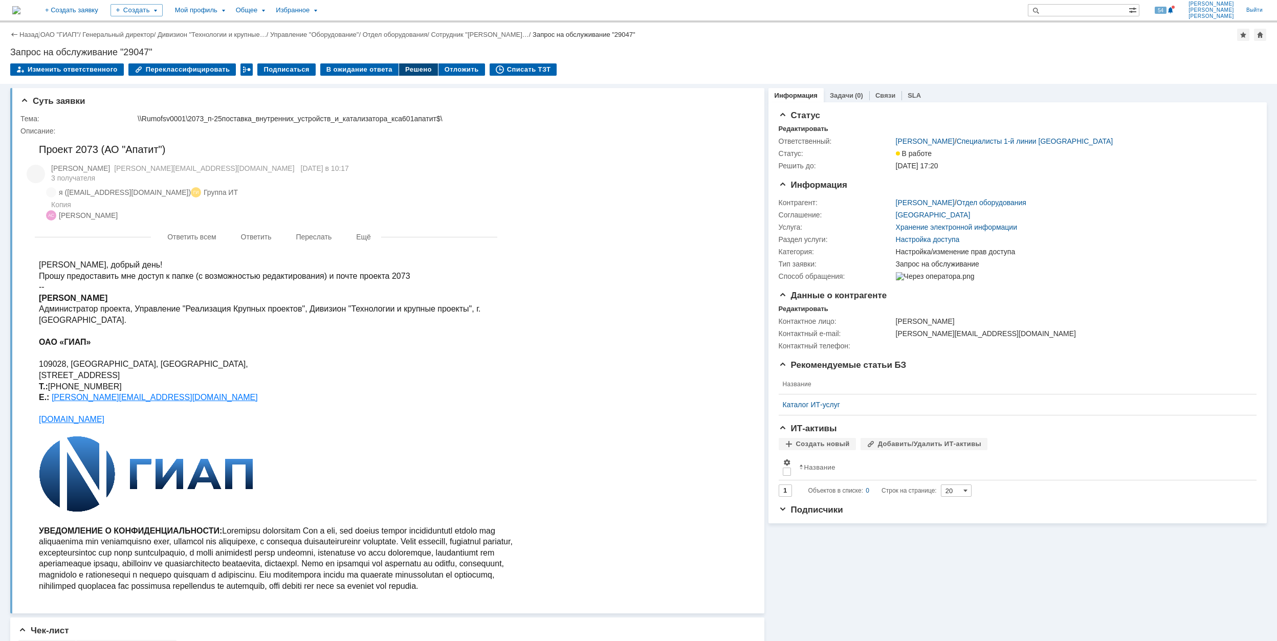
click at [404, 69] on div "Решено" at bounding box center [418, 69] width 39 height 12
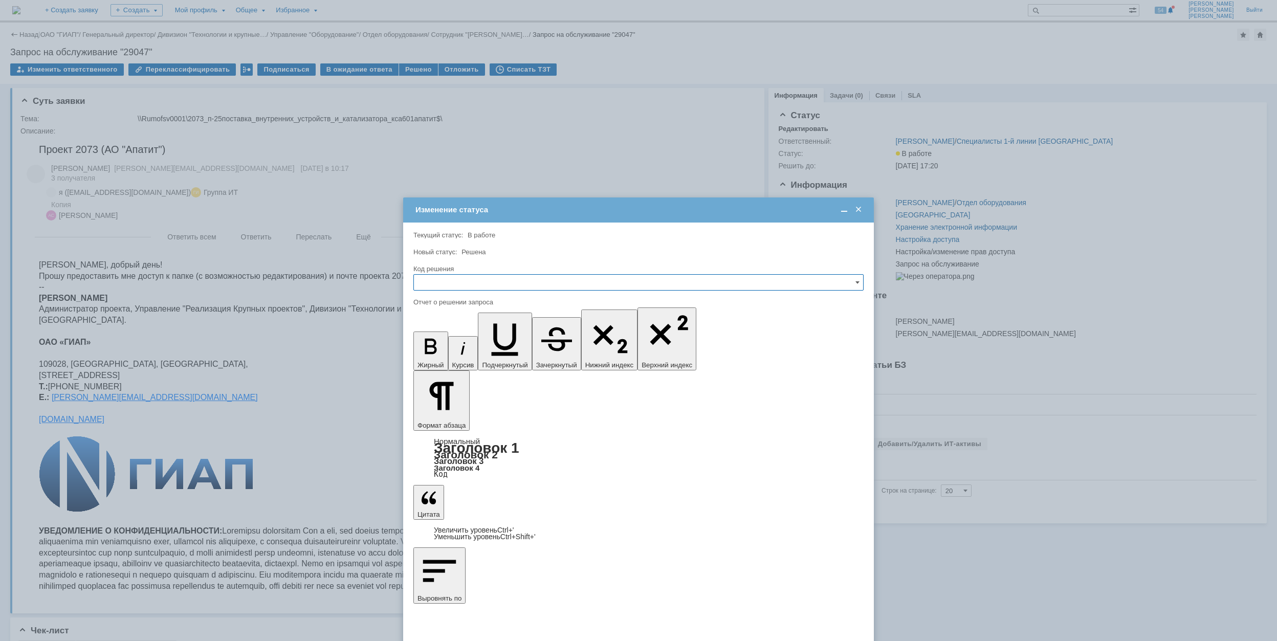
click at [439, 287] on input "text" at bounding box center [638, 282] width 450 height 16
click at [442, 346] on div "Решено" at bounding box center [638, 352] width 449 height 16
type input "Решено"
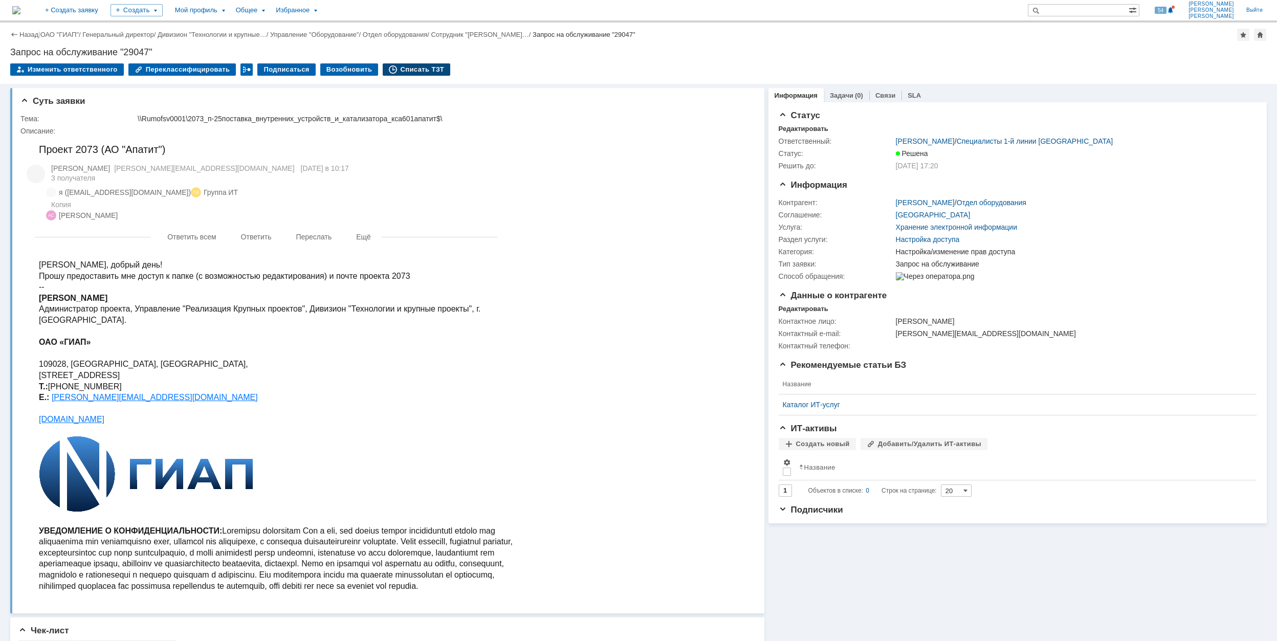
click at [403, 68] on div "Списать ТЗТ" at bounding box center [417, 69] width 68 height 12
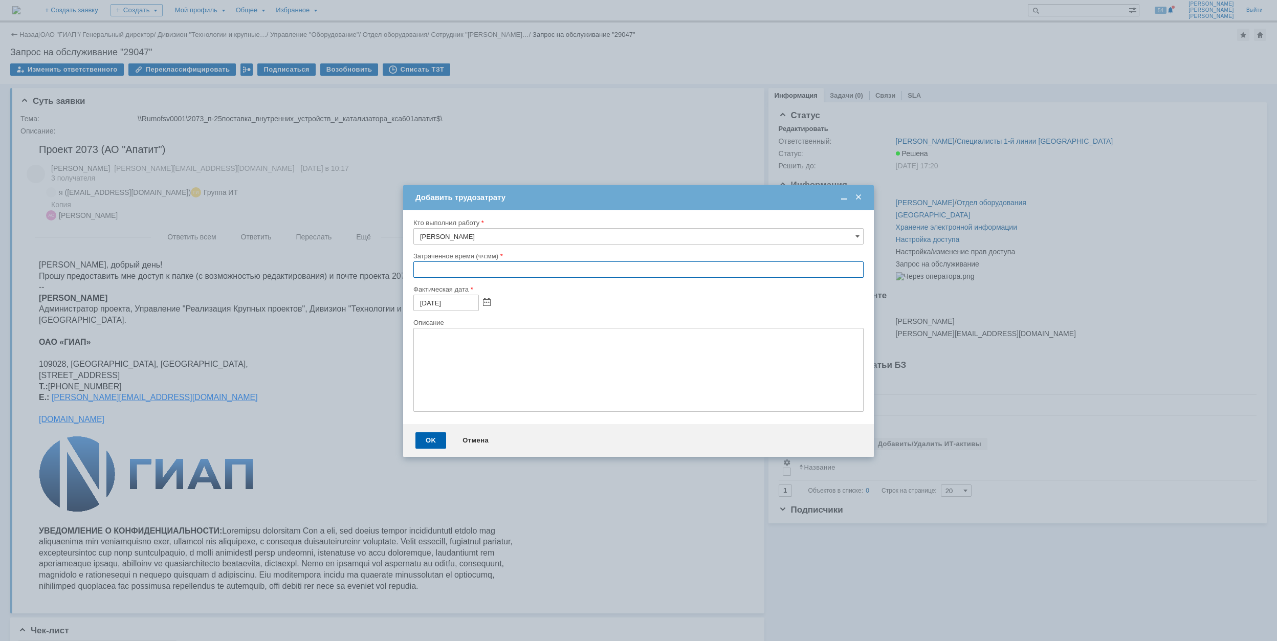
click at [415, 272] on input "text" at bounding box center [638, 269] width 450 height 16
type input "00:30"
click at [430, 440] on div "OK" at bounding box center [430, 440] width 31 height 16
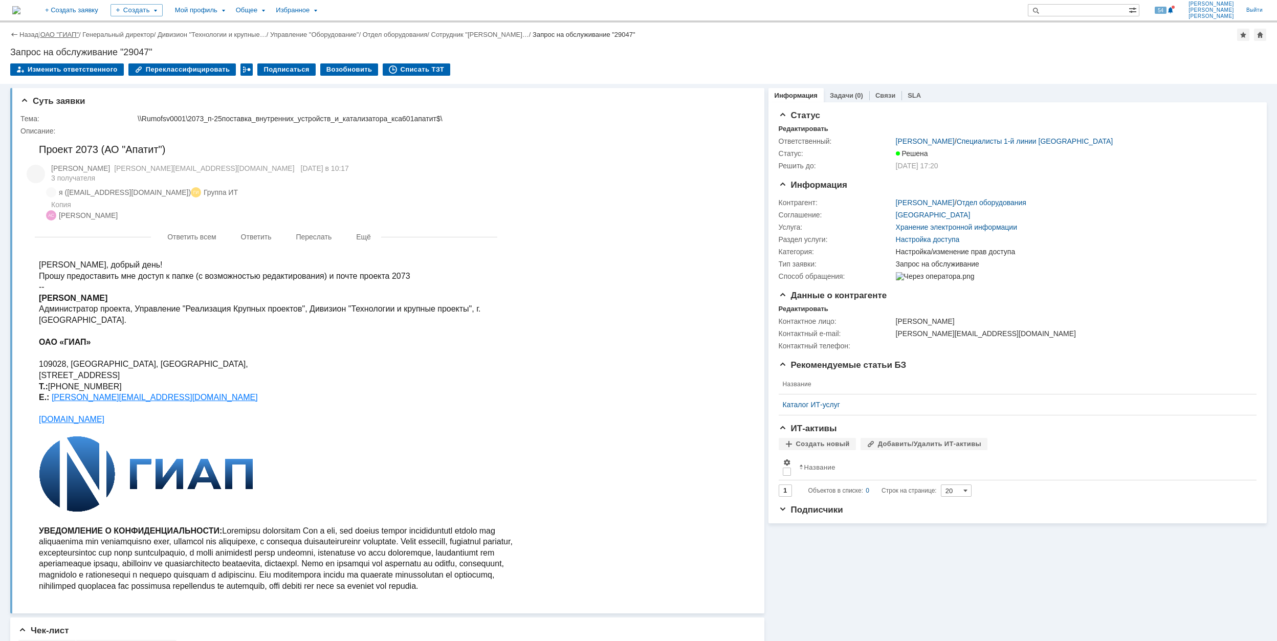
click at [61, 34] on link "ОАО "ГИАП"" at bounding box center [59, 35] width 38 height 8
